Goal: Use online tool/utility: Utilize a website feature to perform a specific function

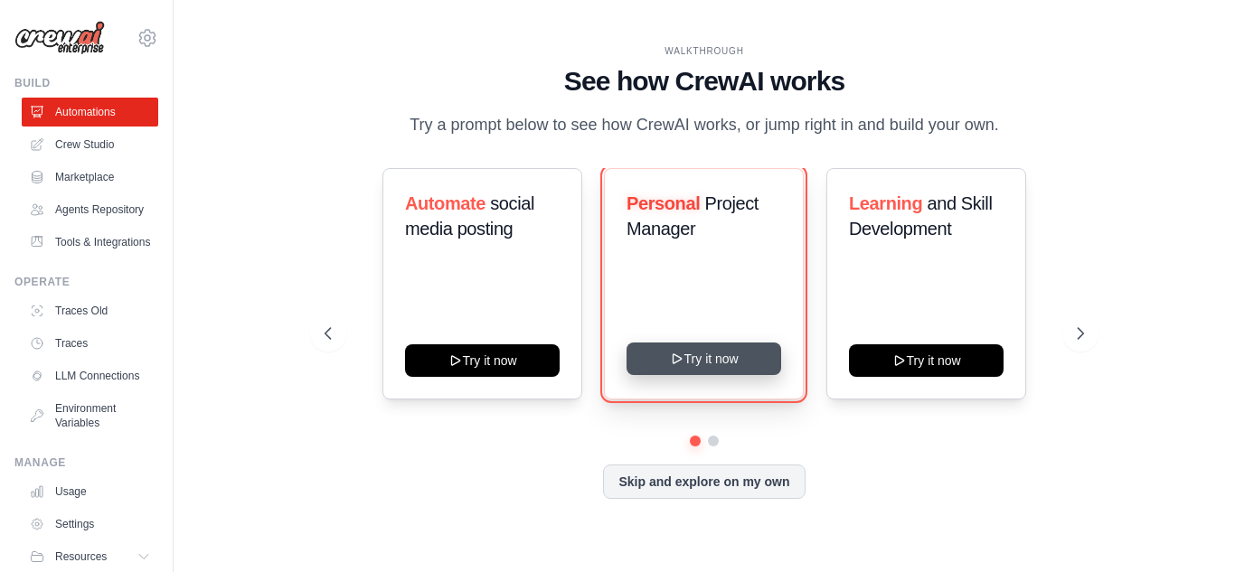
click at [701, 359] on button "Try it now" at bounding box center [704, 359] width 155 height 33
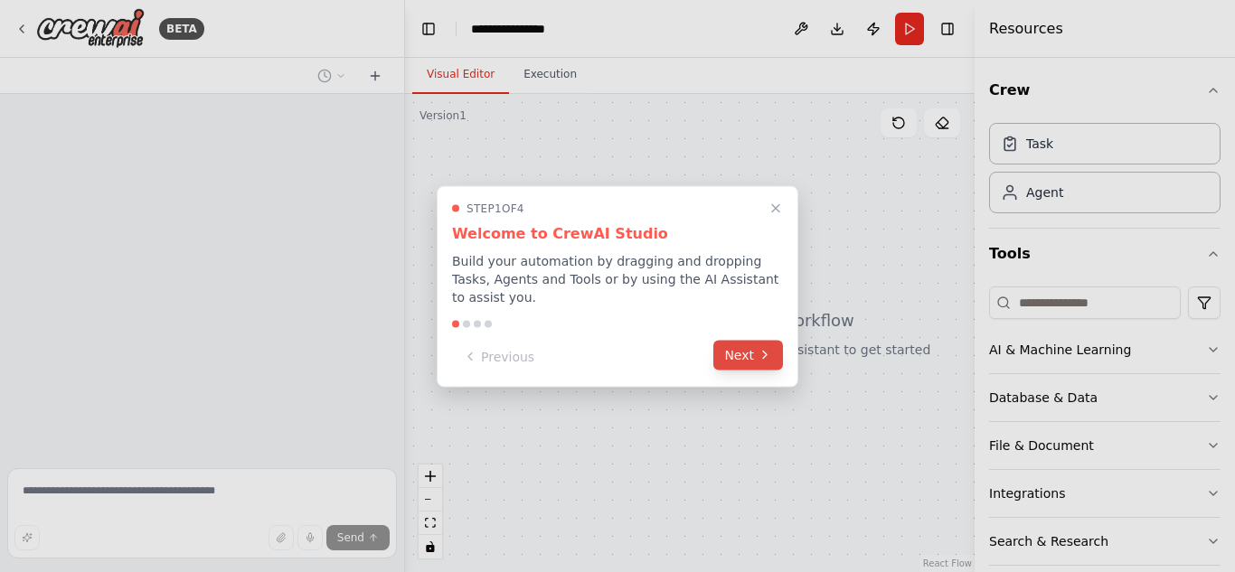
click at [740, 347] on button "Next" at bounding box center [748, 355] width 70 height 30
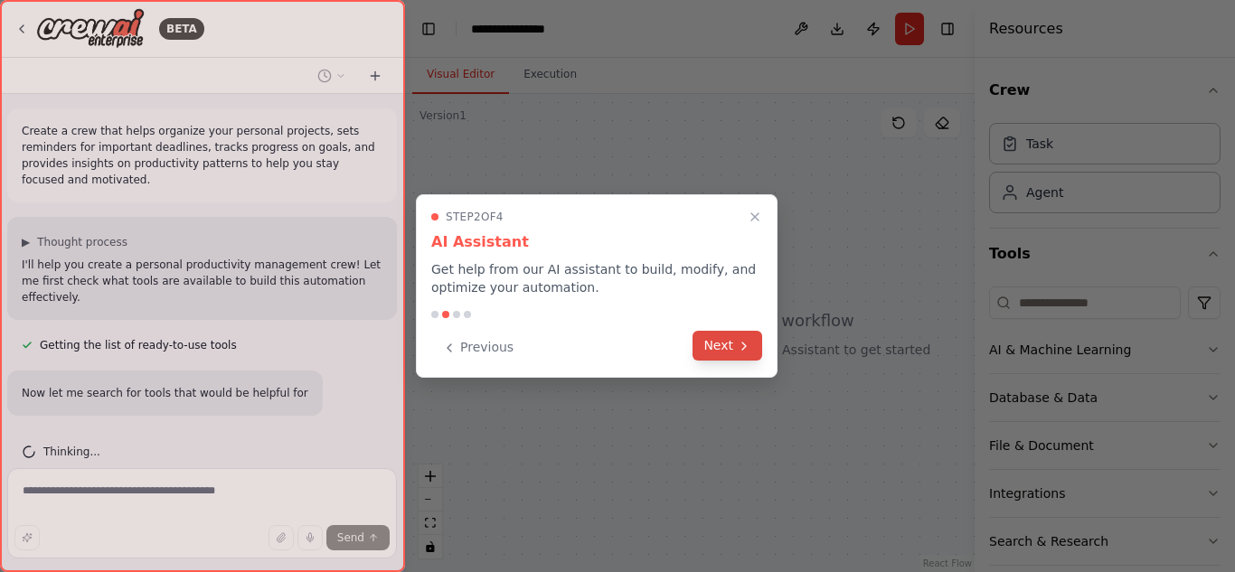
click at [743, 345] on icon at bounding box center [744, 346] width 14 height 14
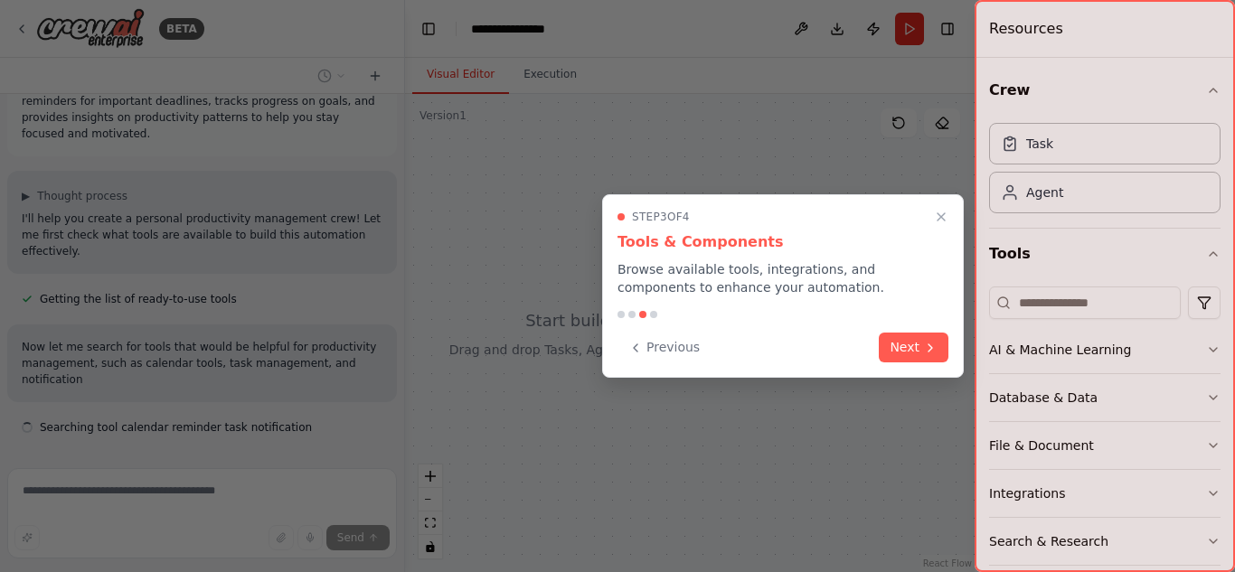
scroll to position [62, 0]
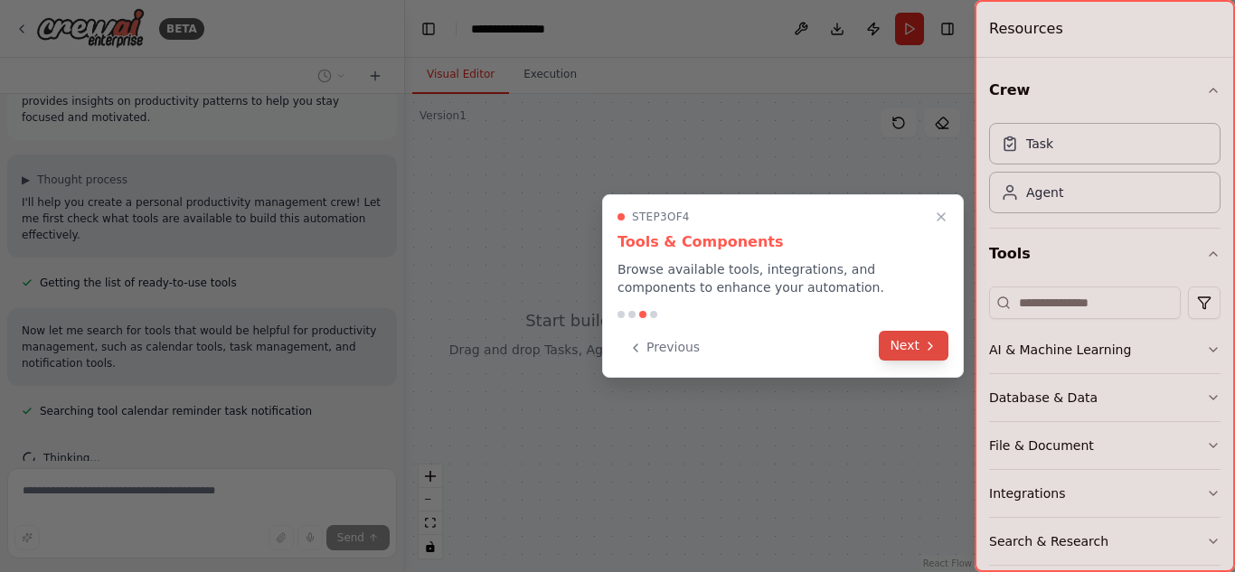
click at [907, 338] on button "Next" at bounding box center [914, 346] width 70 height 30
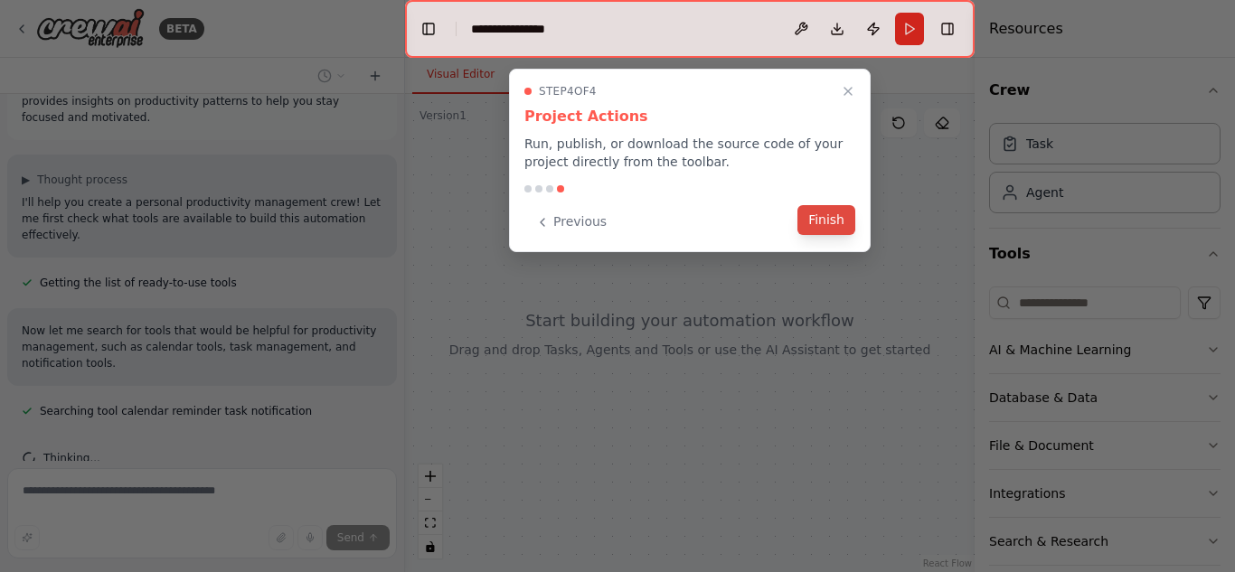
click at [839, 226] on button "Finish" at bounding box center [826, 220] width 58 height 30
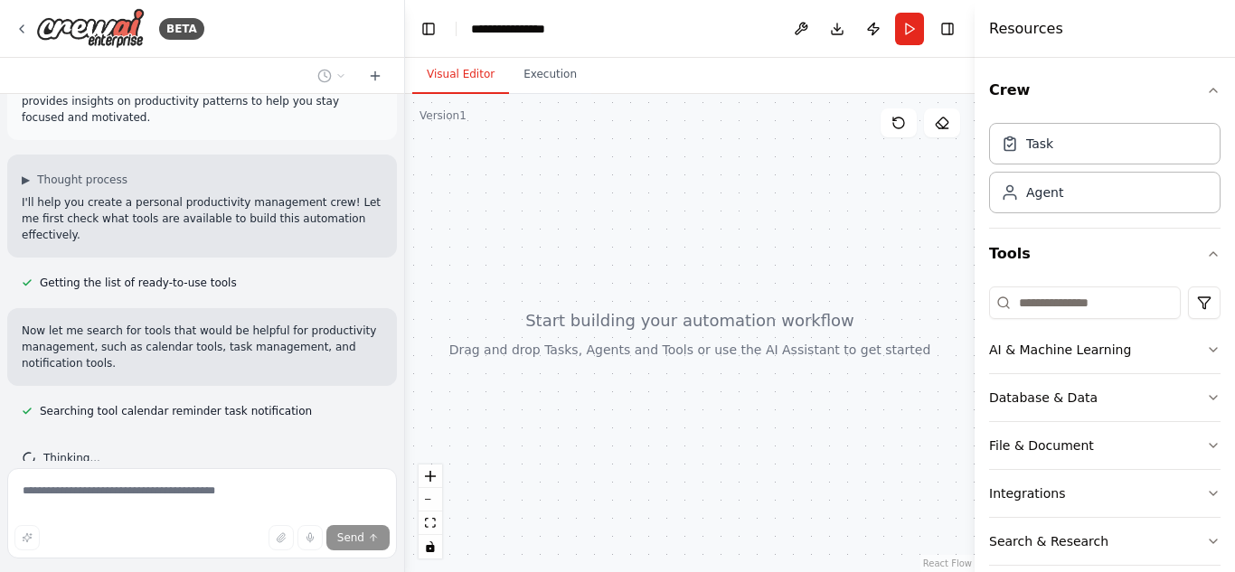
scroll to position [99, 0]
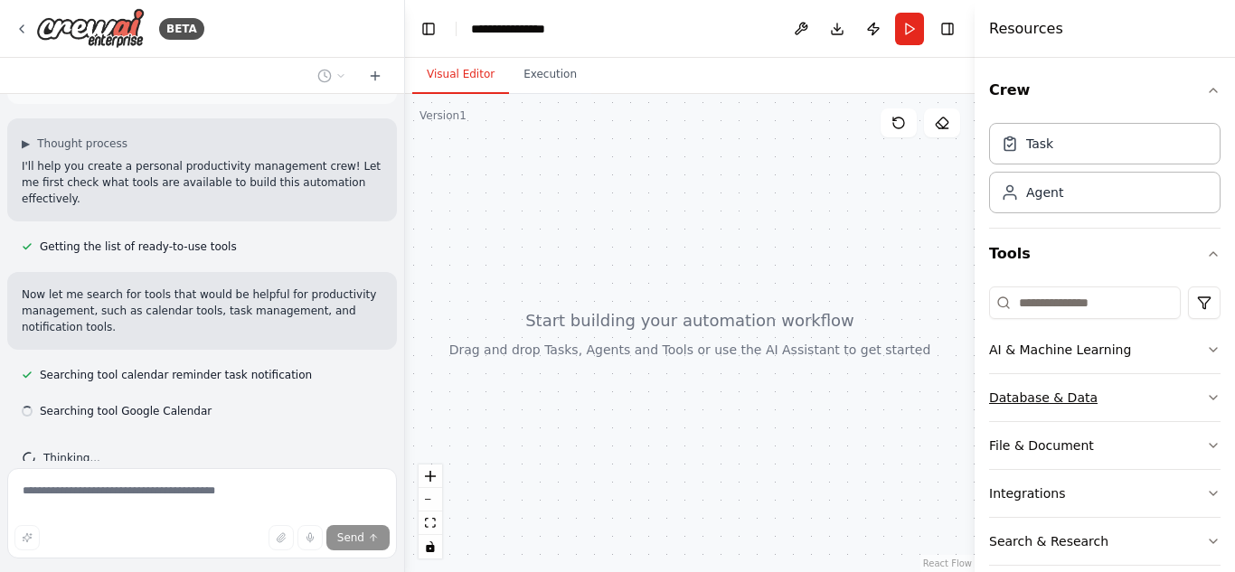
click at [1077, 394] on div "Database & Data" at bounding box center [1043, 398] width 108 height 18
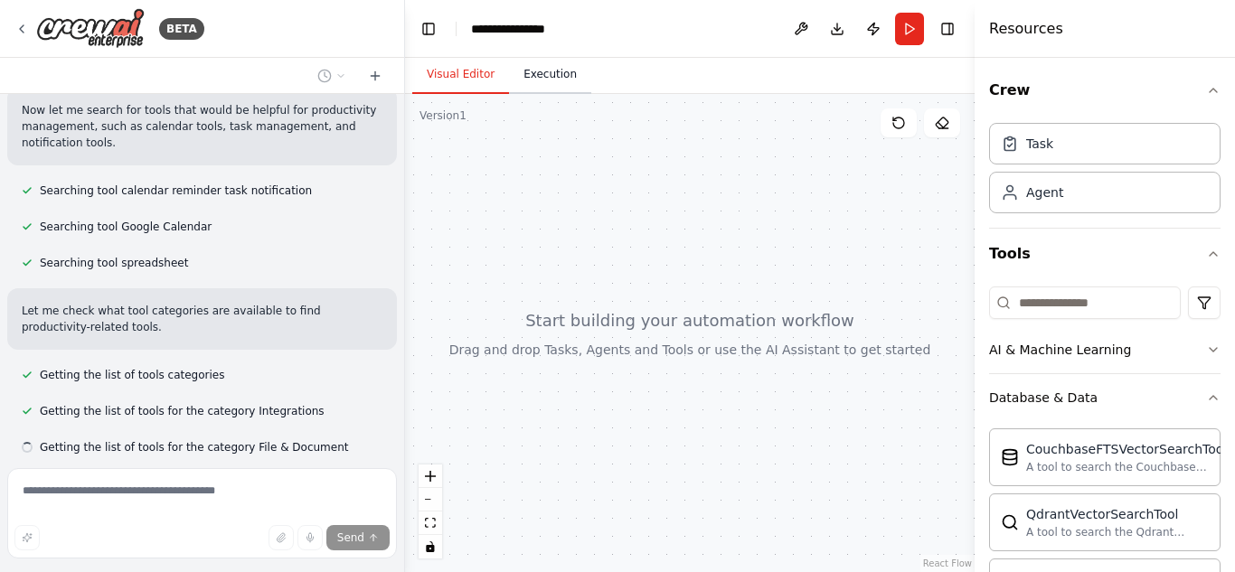
scroll to position [319, 0]
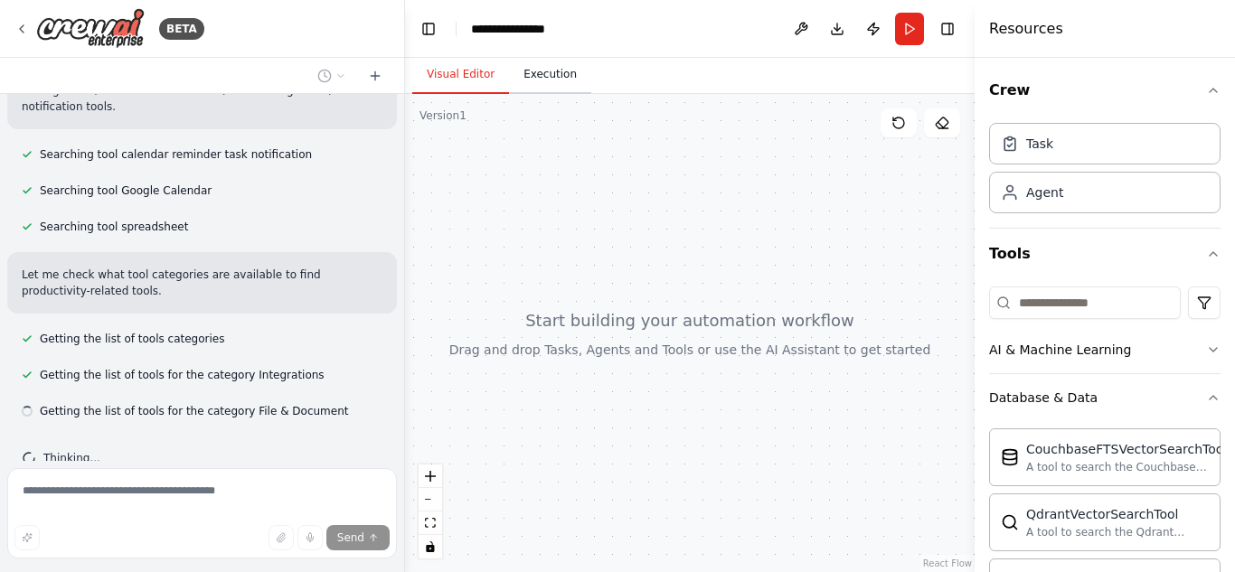
click at [539, 80] on button "Execution" at bounding box center [550, 75] width 82 height 38
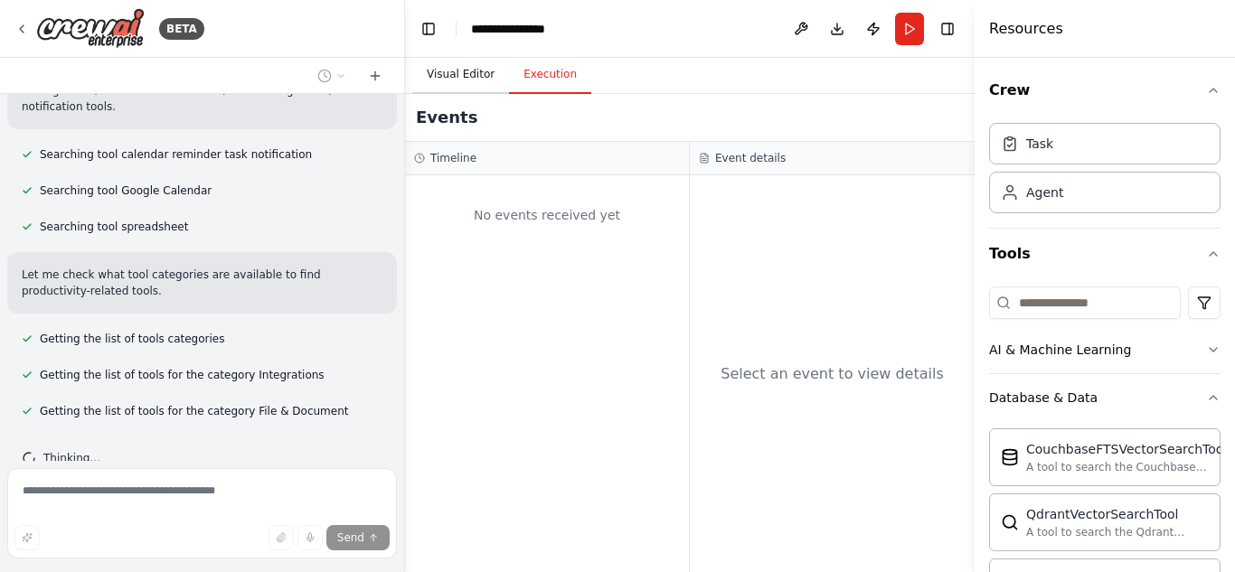
click at [447, 81] on button "Visual Editor" at bounding box center [460, 75] width 97 height 38
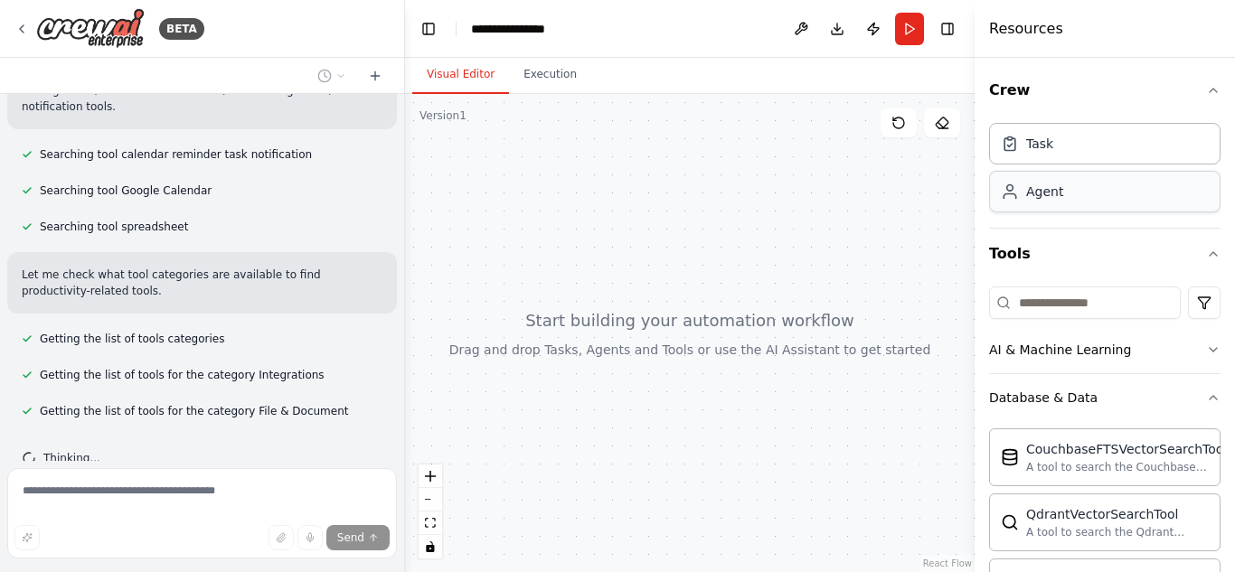
click at [1064, 201] on div "Agent" at bounding box center [1104, 192] width 231 height 42
click at [1058, 199] on div "Agent" at bounding box center [1044, 192] width 37 height 18
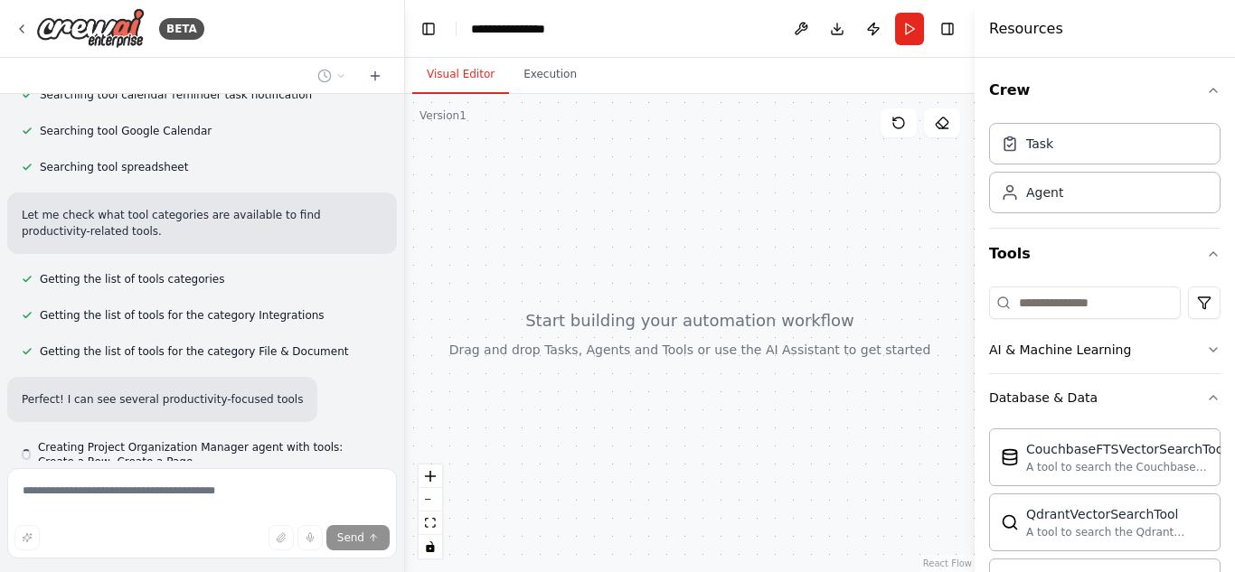
click at [646, 167] on div at bounding box center [690, 333] width 570 height 478
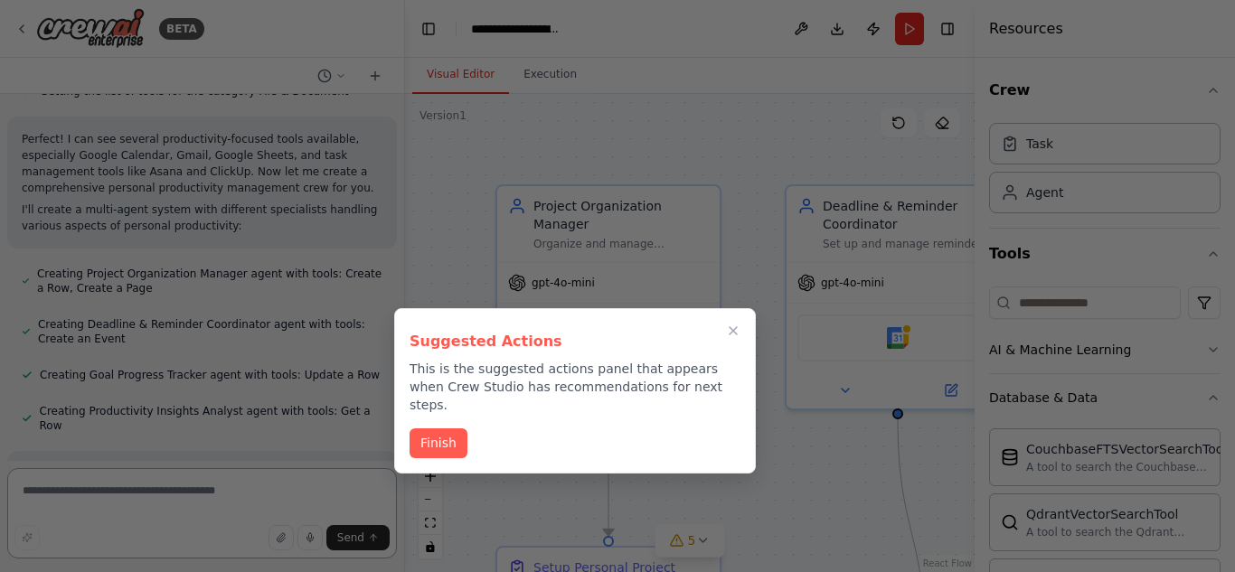
scroll to position [1878, 0]
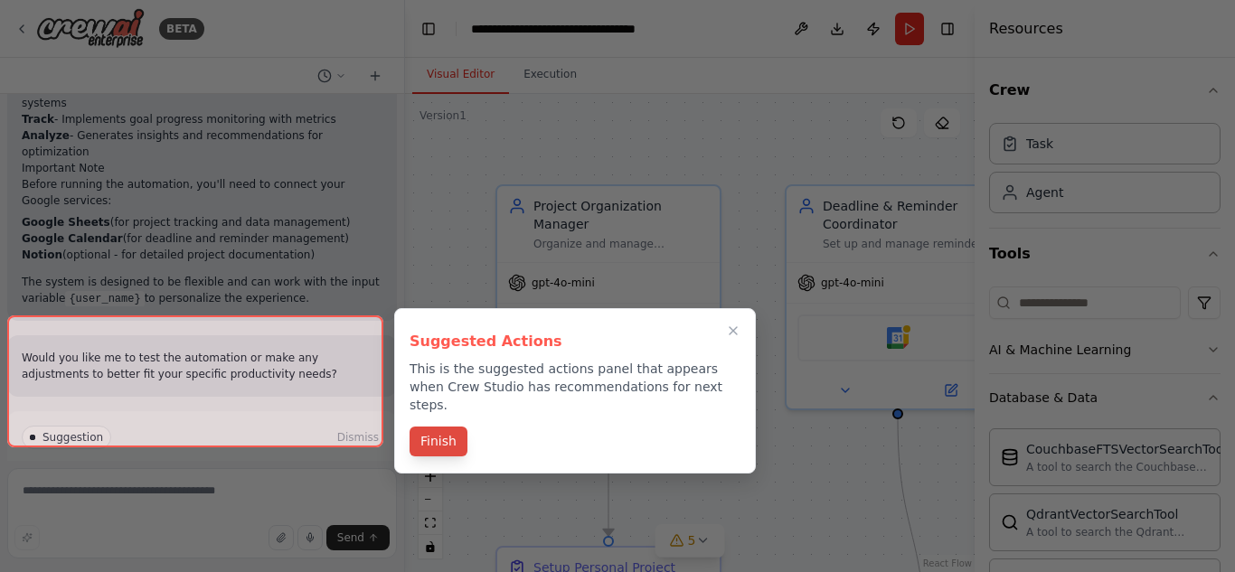
click at [455, 439] on button "Finish" at bounding box center [439, 442] width 58 height 30
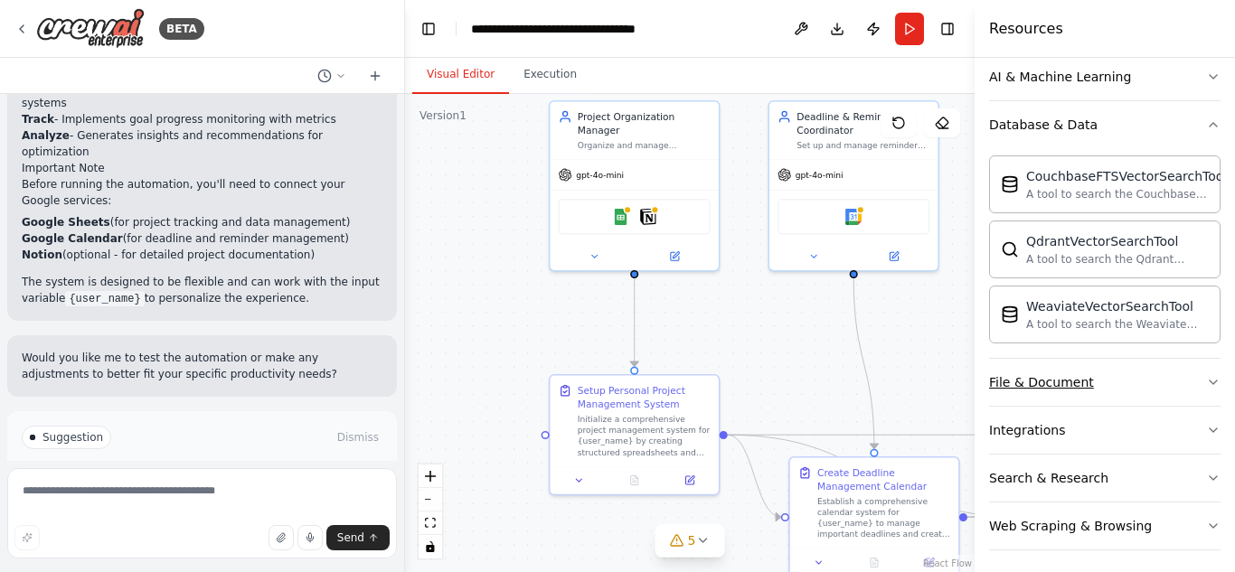
scroll to position [280, 0]
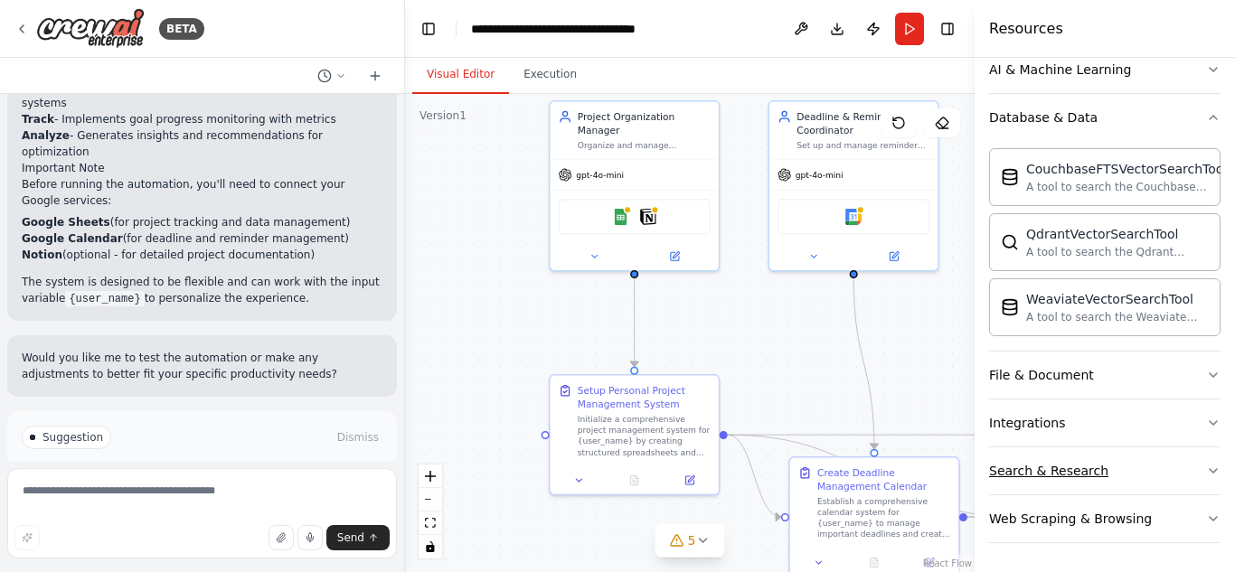
click at [1071, 468] on div "Search & Research" at bounding box center [1048, 471] width 119 height 18
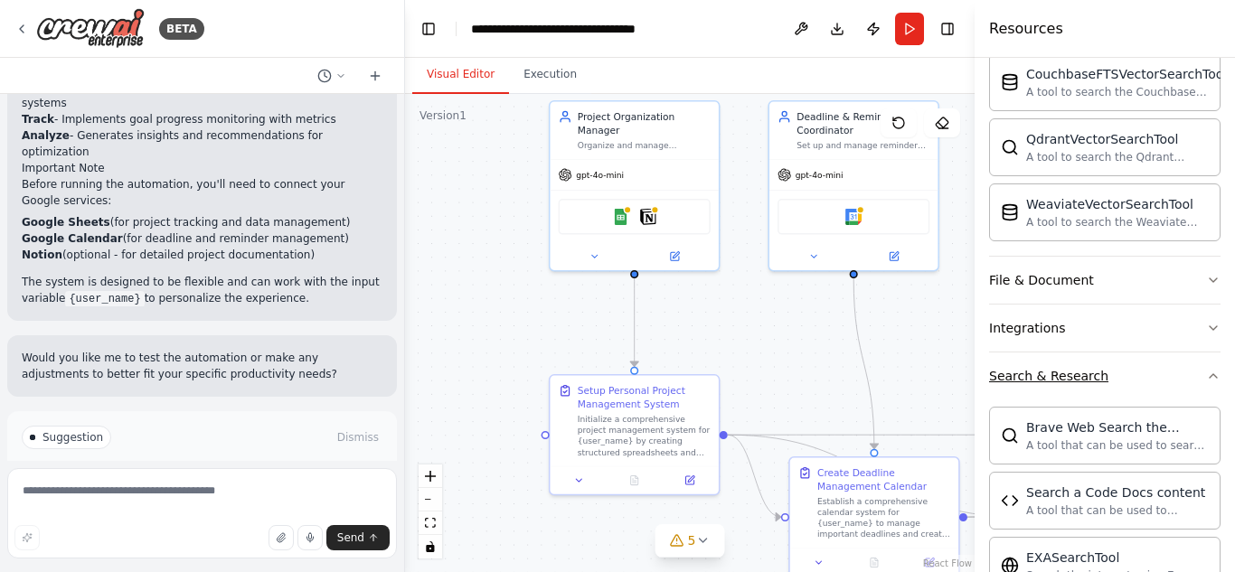
scroll to position [552, 0]
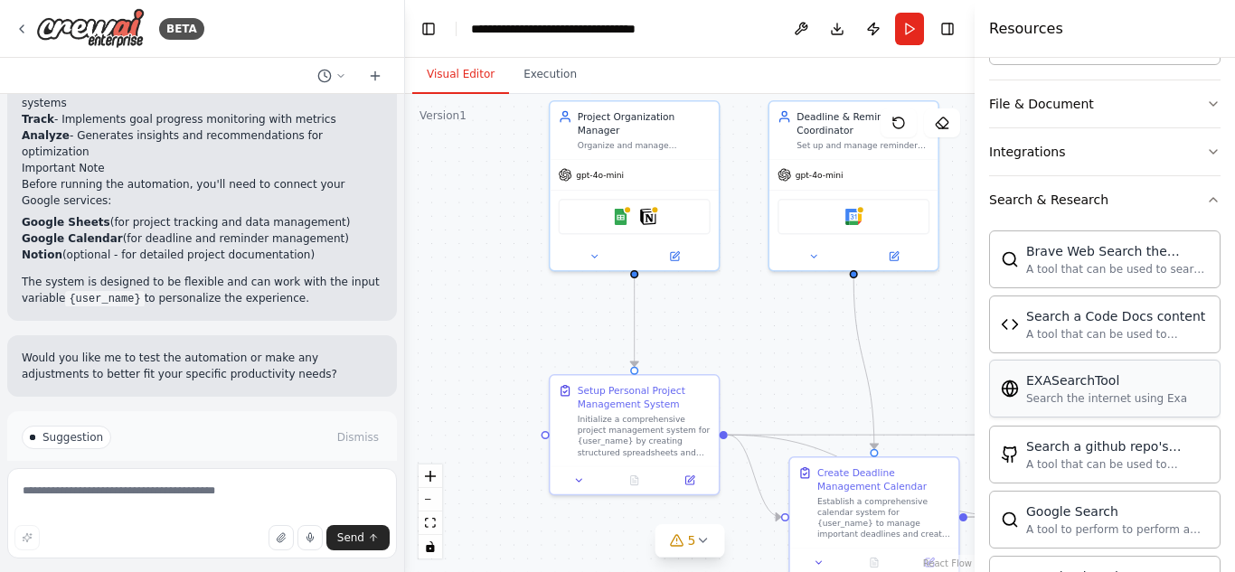
click at [1102, 389] on div "EXASearchTool" at bounding box center [1106, 381] width 161 height 18
click at [1017, 394] on img at bounding box center [1010, 389] width 18 height 18
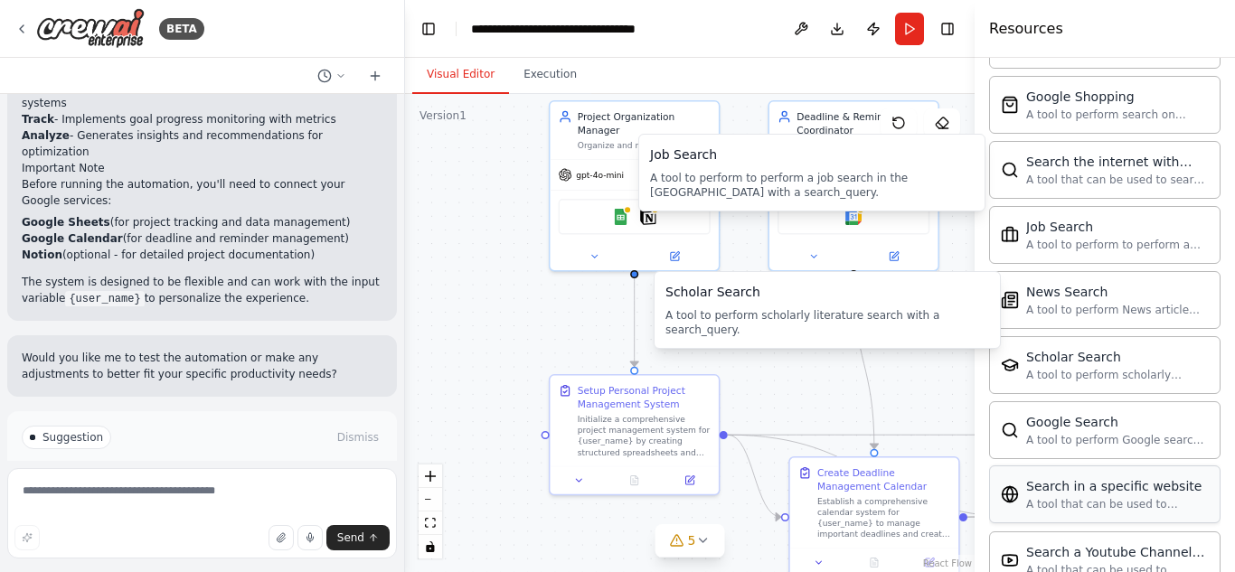
scroll to position [1094, 0]
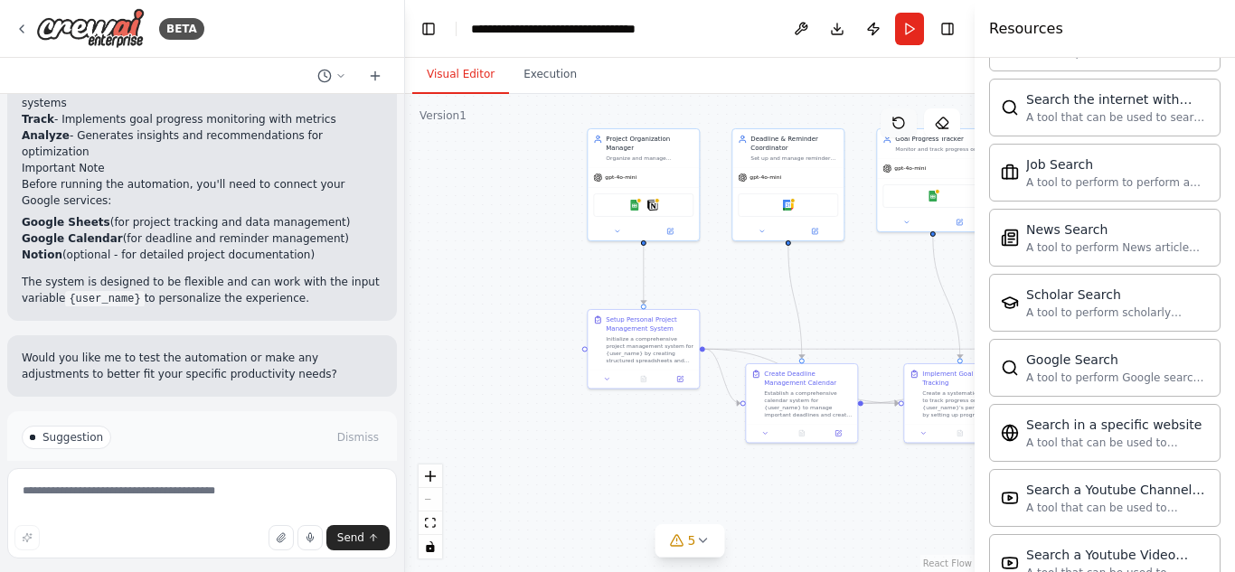
click at [887, 126] on button at bounding box center [899, 122] width 36 height 29
click at [576, 80] on button "Execution" at bounding box center [550, 75] width 82 height 38
click at [463, 83] on button "Visual Editor" at bounding box center [460, 75] width 97 height 38
